Goal: Find specific page/section: Find specific page/section

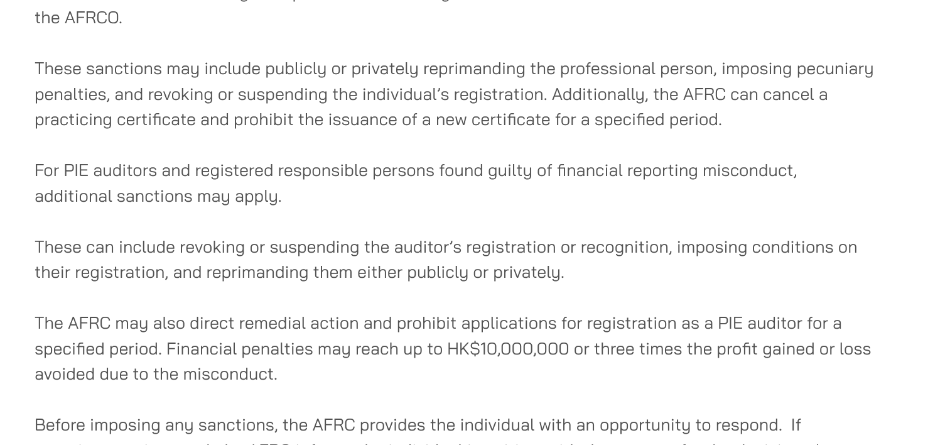
scroll to position [2061, 0]
click at [283, 334] on p "These can include revoking or suspending the auditor’s registration or recognit…" at bounding box center [382, 320] width 560 height 34
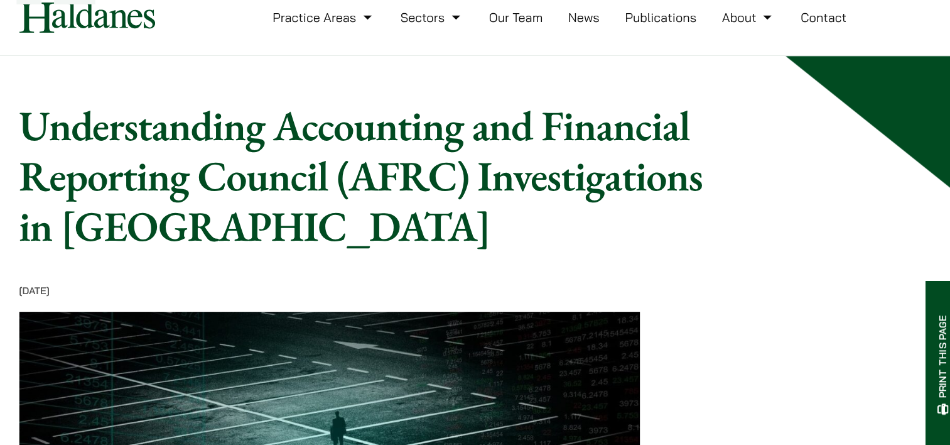
scroll to position [0, 0]
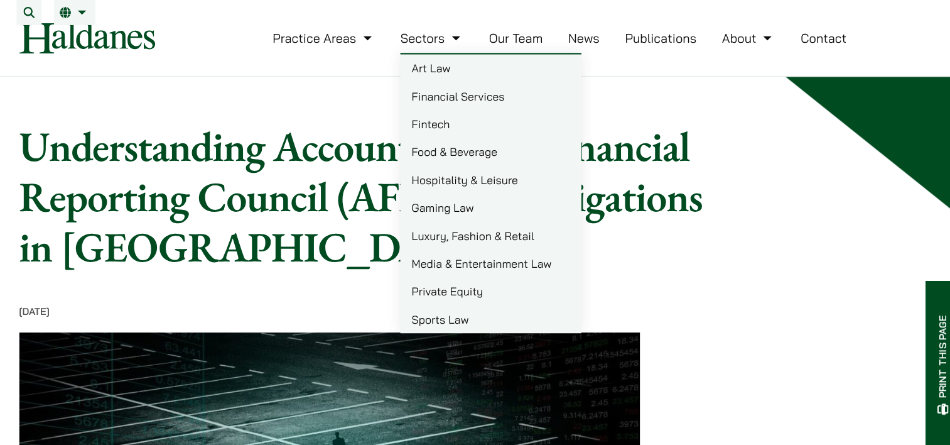
click at [473, 90] on link "Financial Services" at bounding box center [527, 86] width 163 height 25
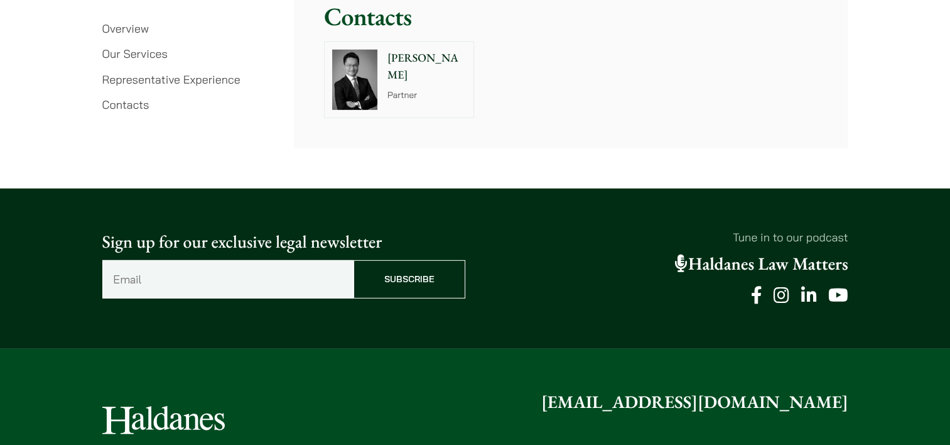
scroll to position [3788, 0]
click at [359, 77] on img at bounding box center [354, 80] width 45 height 60
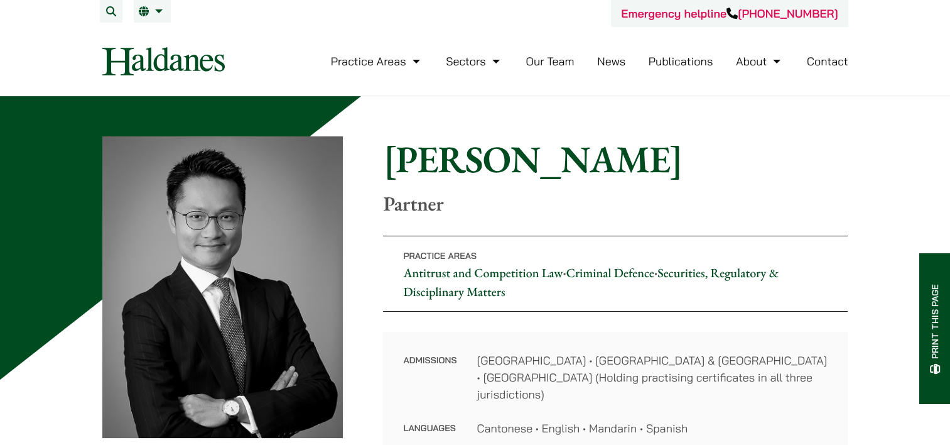
click at [544, 62] on link "Our Team" at bounding box center [550, 61] width 48 height 14
